Goal: Task Accomplishment & Management: Manage account settings

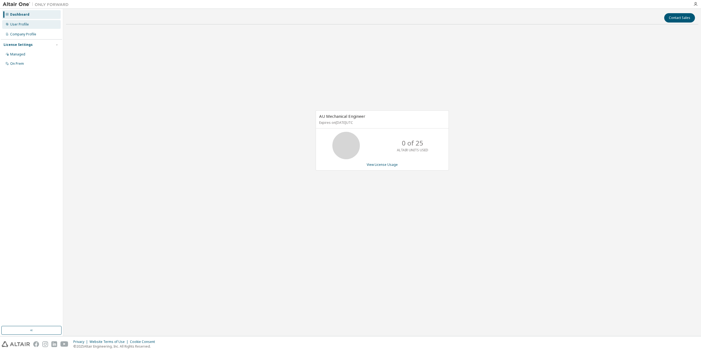
click at [31, 27] on div "User Profile" at bounding box center [31, 24] width 58 height 9
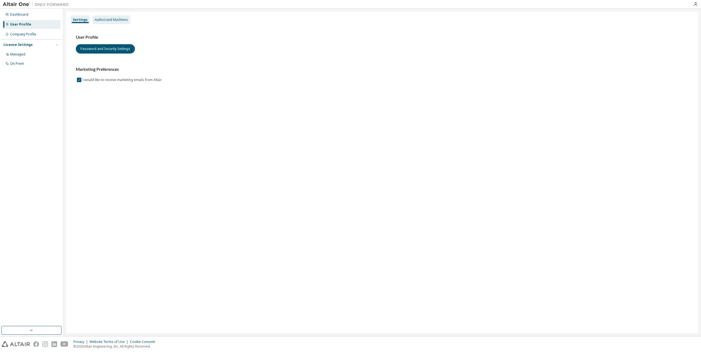
click at [107, 20] on div "Authorized Machines" at bounding box center [111, 20] width 33 height 4
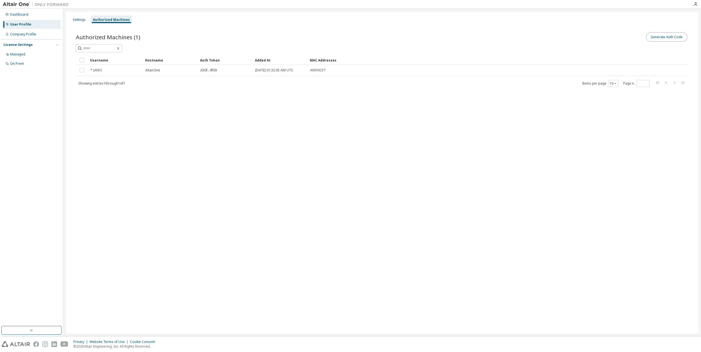
click at [660, 39] on button "Generate Auth Code" at bounding box center [666, 36] width 41 height 9
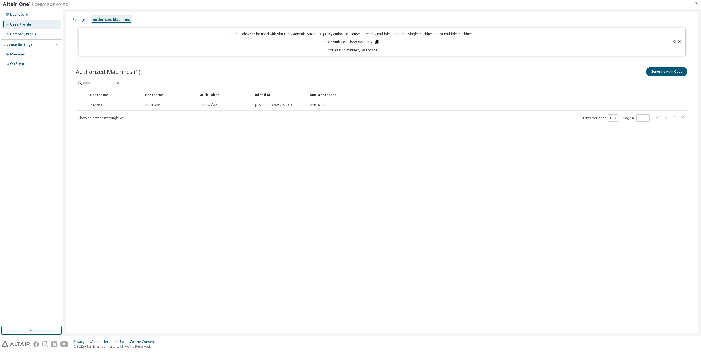
click at [377, 41] on icon at bounding box center [376, 42] width 3 height 4
click at [270, 221] on div "Settings Authorized Machines Auth Codes can be used with Almutil by administrat…" at bounding box center [382, 173] width 632 height 322
